Goal: Task Accomplishment & Management: Use online tool/utility

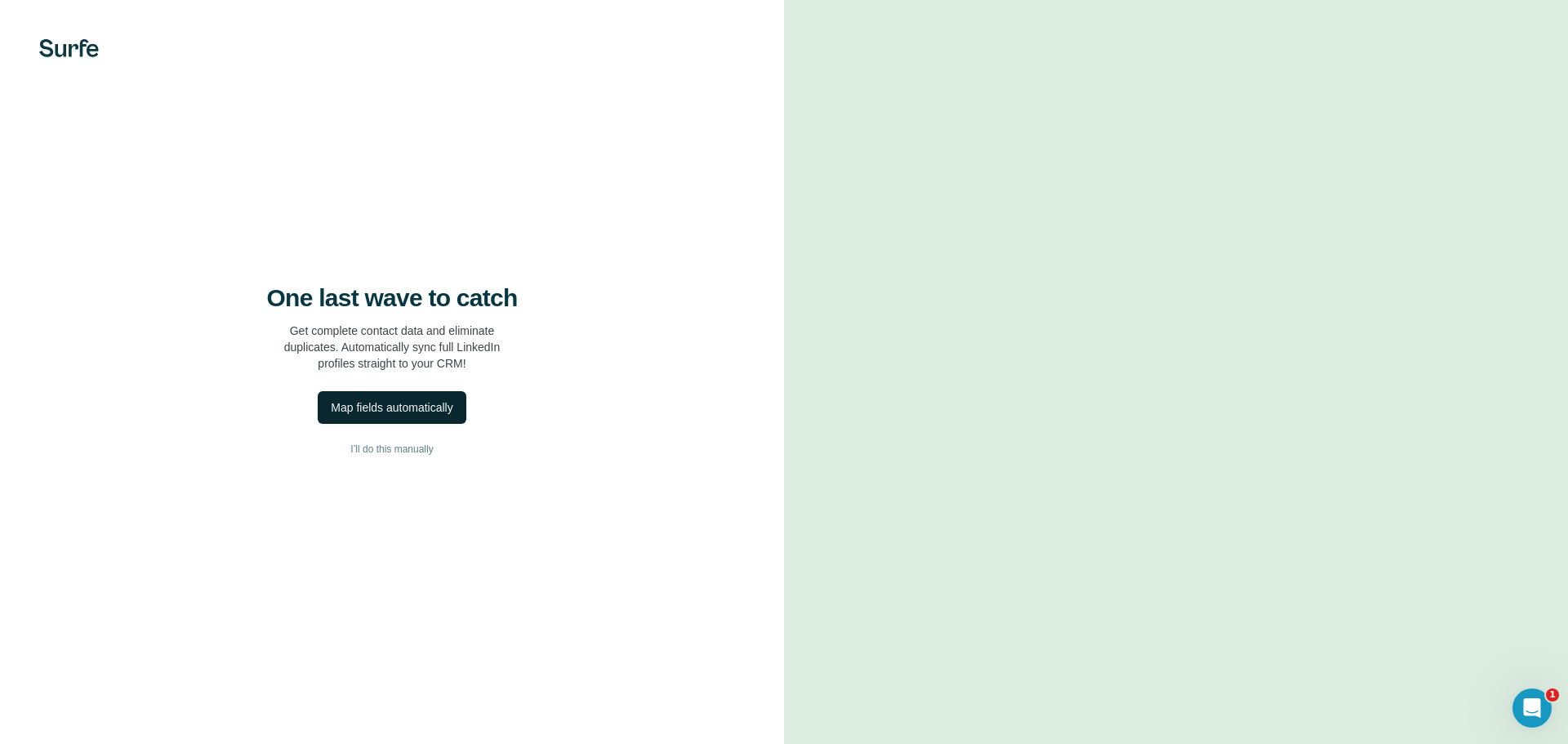
click at [391, 414] on div "Map fields automatically" at bounding box center [391, 408] width 121 height 16
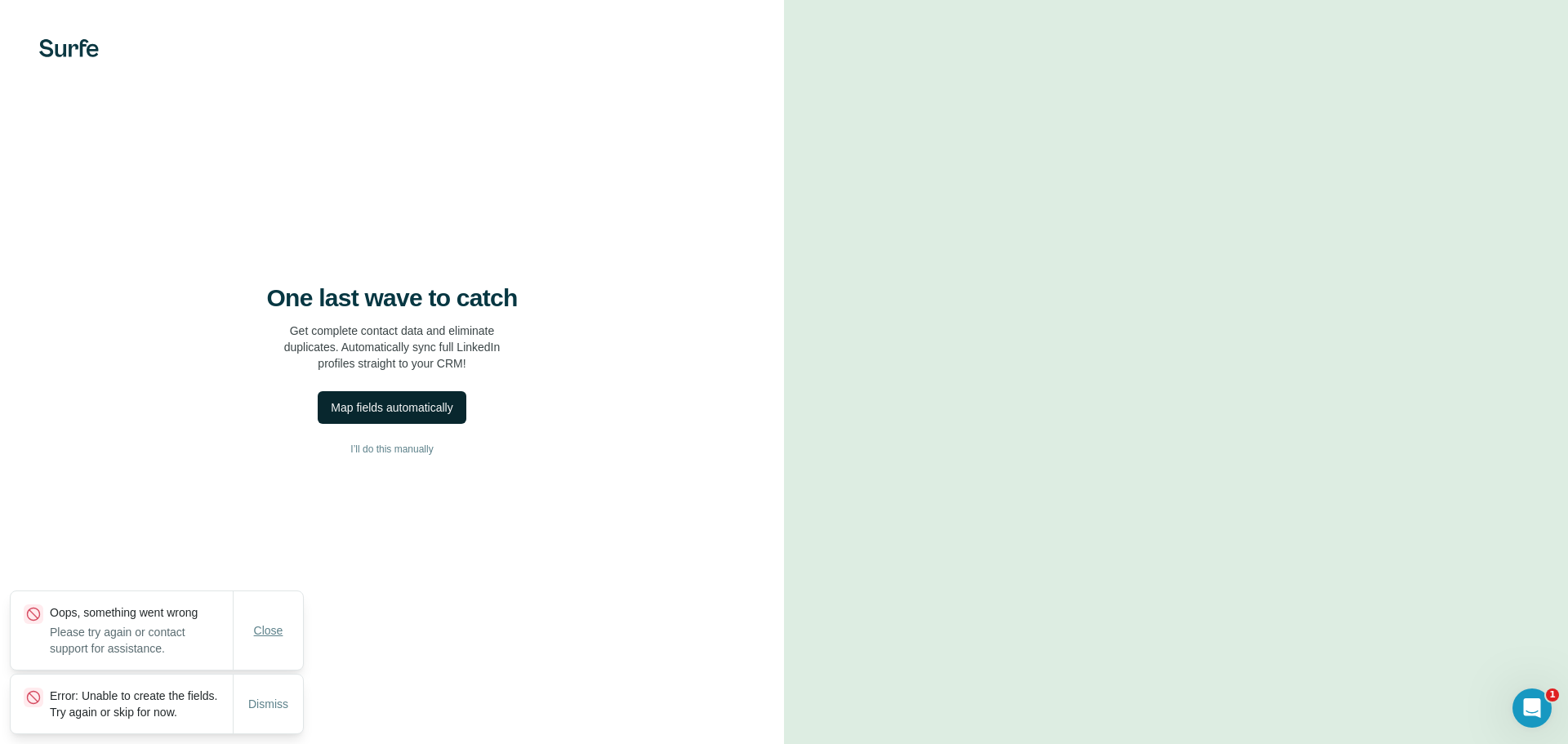
click at [273, 623] on span "Close" at bounding box center [269, 630] width 29 height 16
click at [402, 447] on span "I’ll do this manually" at bounding box center [391, 449] width 82 height 15
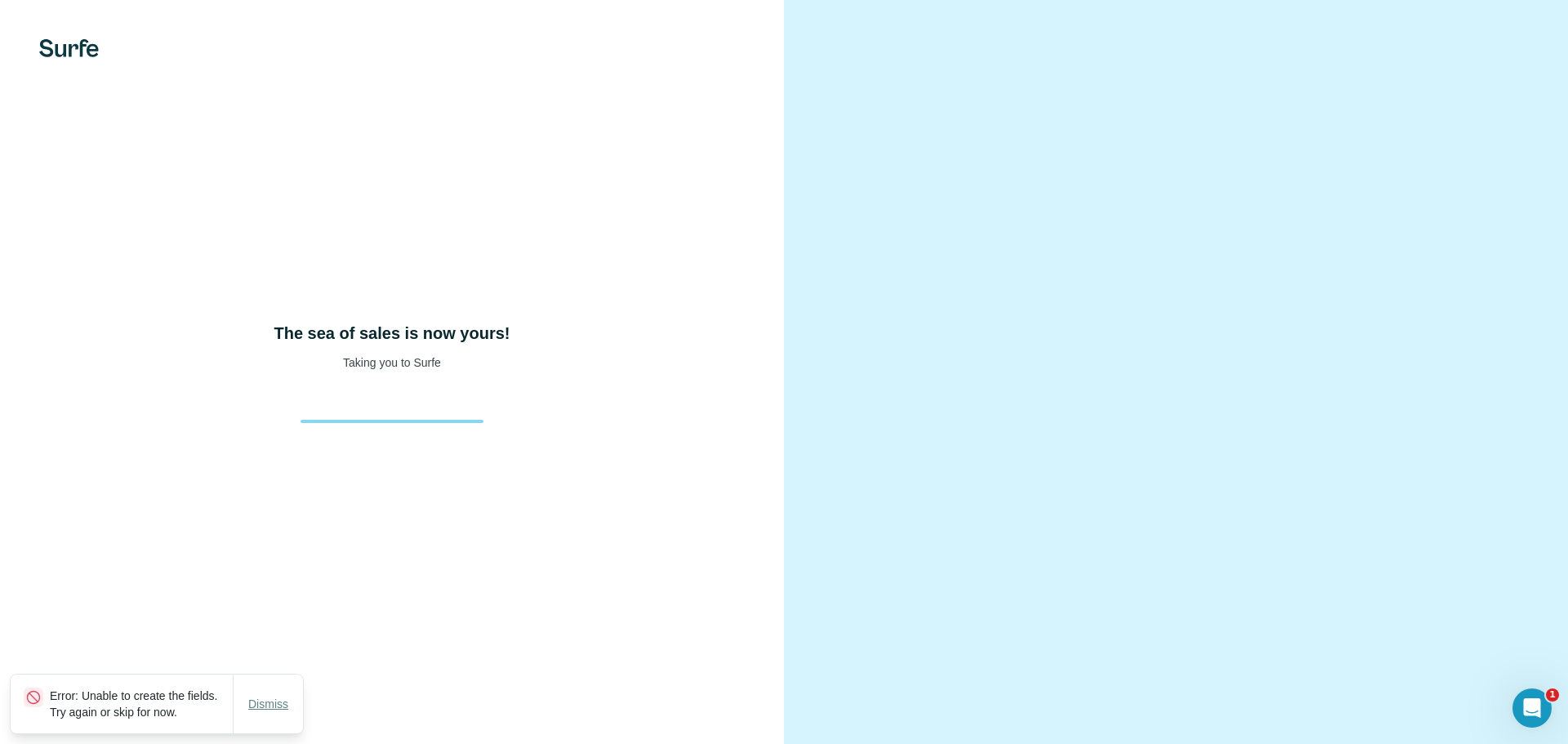
click at [275, 697] on span "Dismiss" at bounding box center [268, 703] width 40 height 16
